Goal: Communication & Community: Answer question/provide support

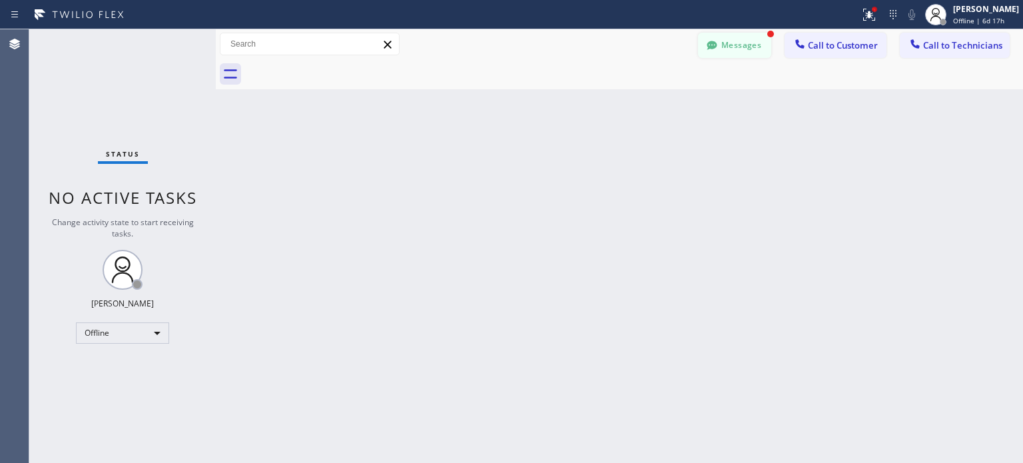
click at [746, 49] on button "Messages" at bounding box center [734, 45] width 73 height 25
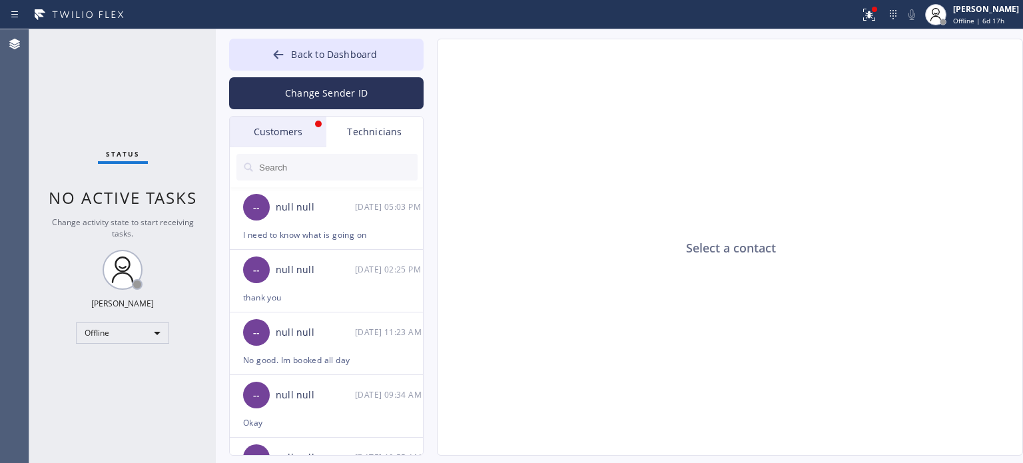
click at [280, 128] on div "Customers" at bounding box center [278, 132] width 97 height 31
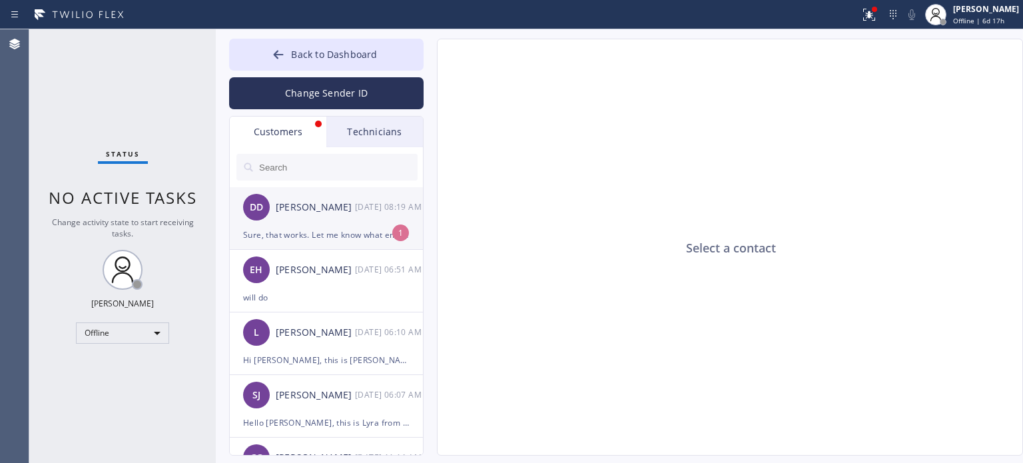
click at [323, 234] on div "Sure, that works. Let me know what email would be best" at bounding box center [326, 234] width 167 height 15
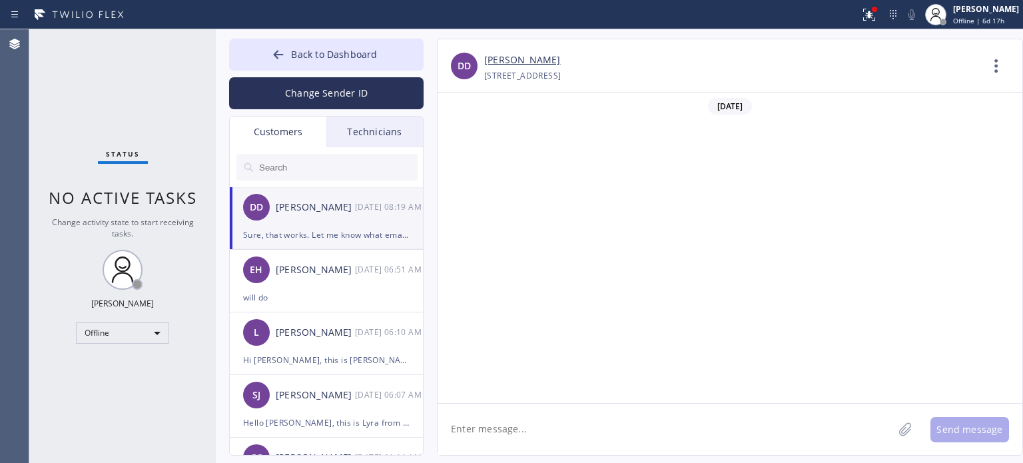
scroll to position [980, 0]
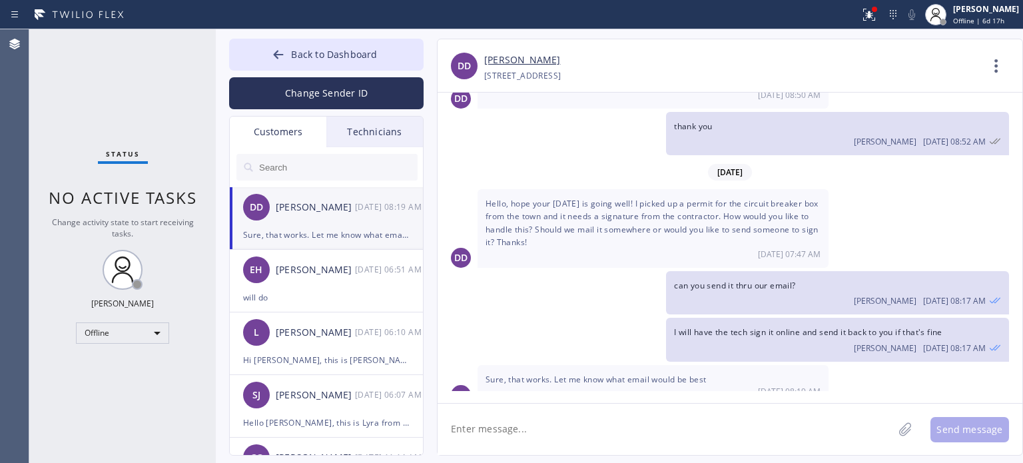
click at [602, 426] on textarea at bounding box center [666, 429] width 456 height 51
click at [500, 429] on textarea at bounding box center [666, 429] width 456 height 51
paste textarea "[EMAIL_ADDRESS][DOMAIN_NAME]"
type textarea "[EMAIL_ADDRESS][DOMAIN_NAME]"
